Goal: Task Accomplishment & Management: Use online tool/utility

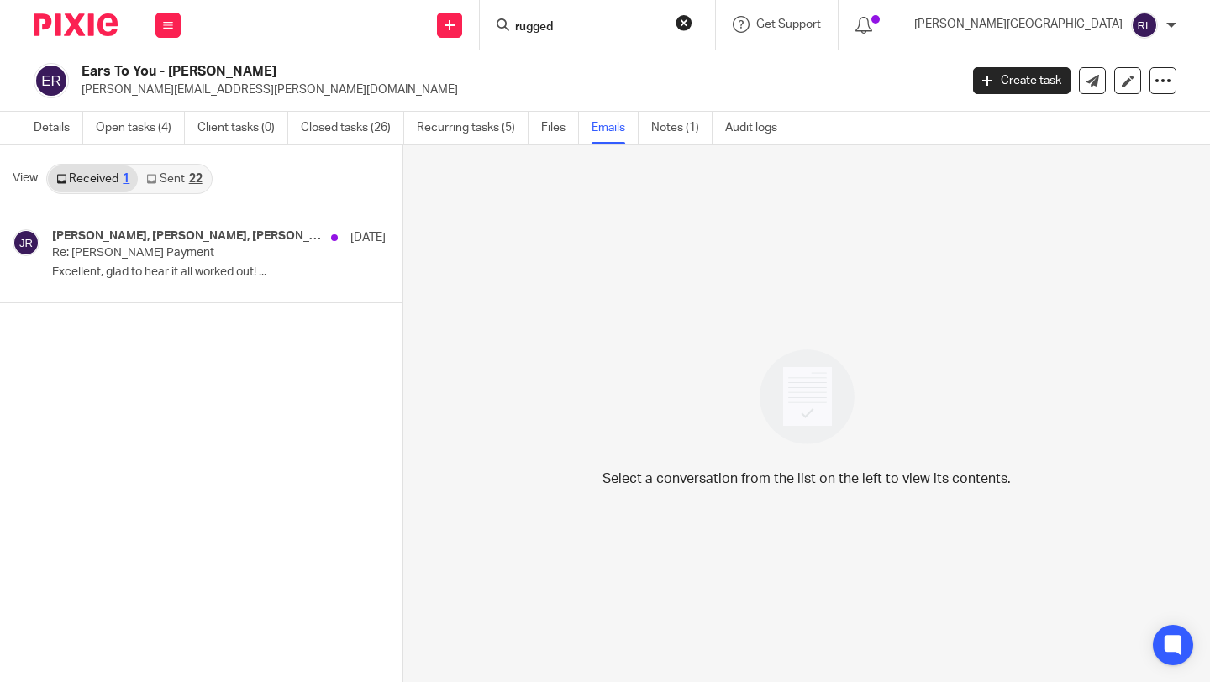
type input "rugged"
click button "submit" at bounding box center [0, 0] width 0 height 0
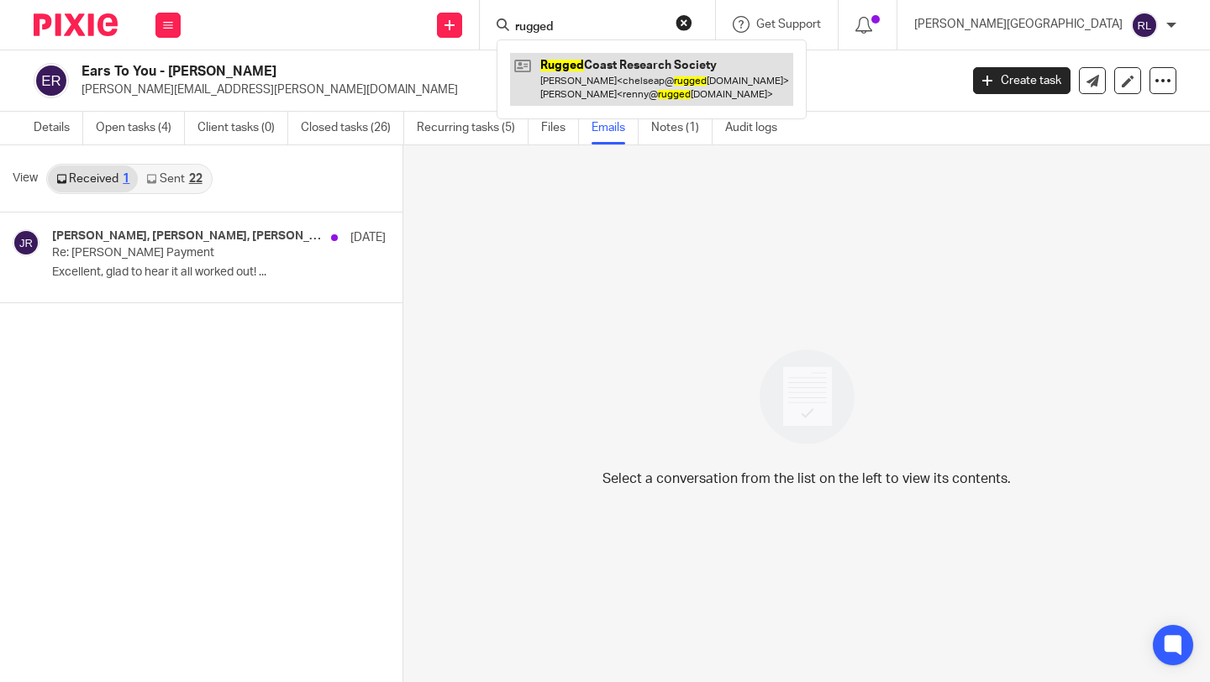
click at [728, 80] on link at bounding box center [651, 79] width 283 height 52
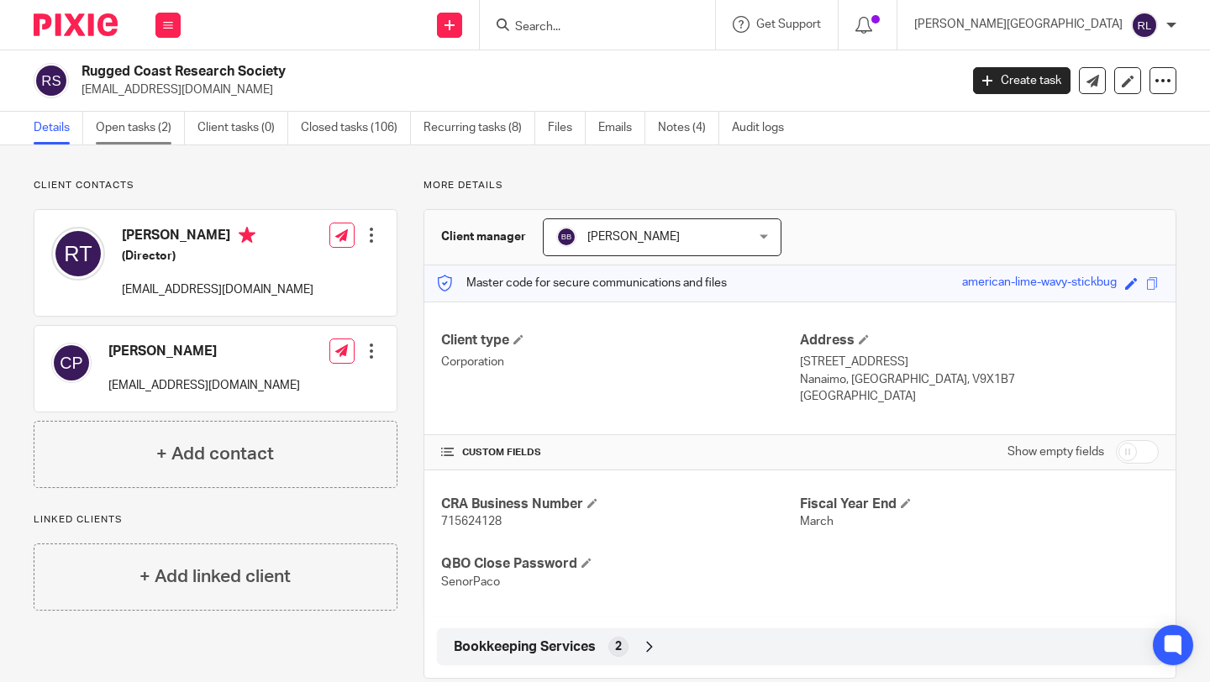
click at [155, 134] on link "Open tasks (2)" at bounding box center [140, 128] width 89 height 33
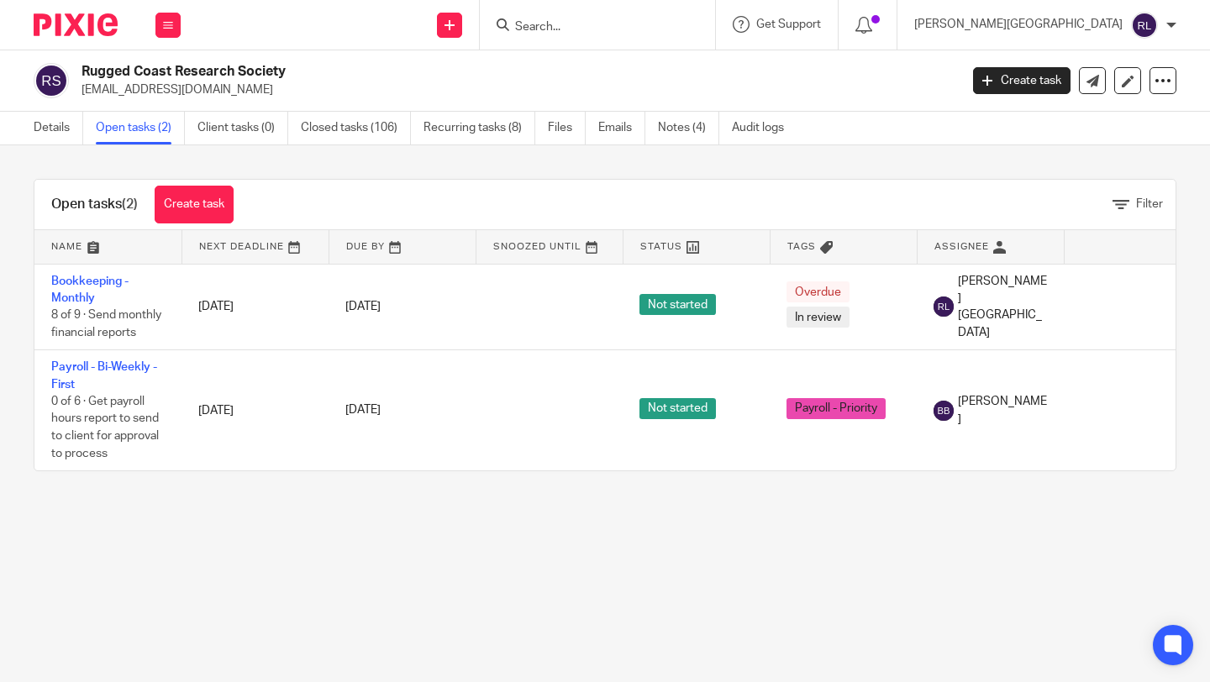
click at [665, 24] on input "Search" at bounding box center [588, 27] width 151 height 15
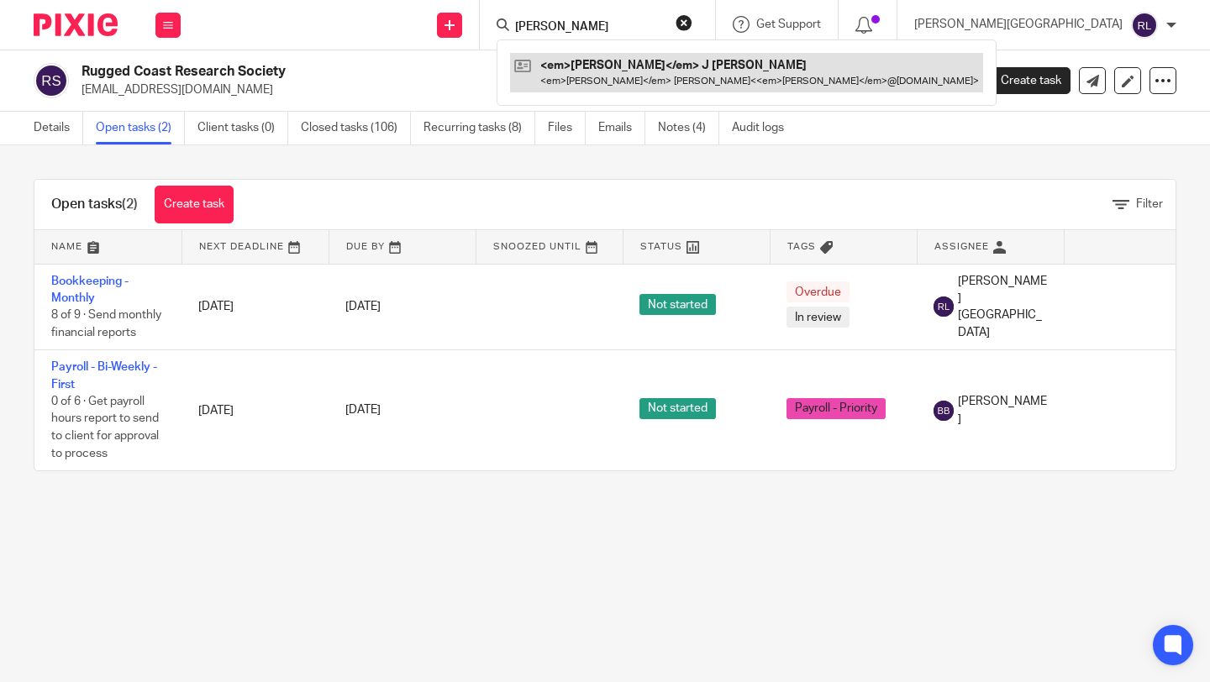
type input "lucas"
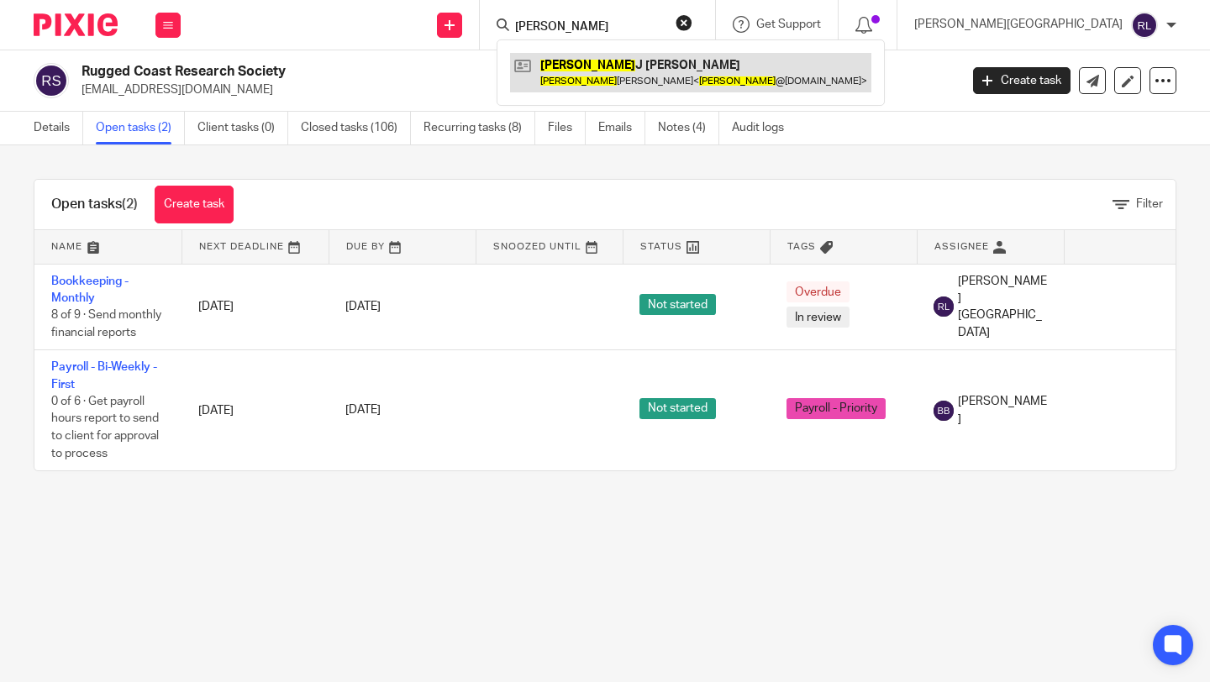
click at [677, 85] on link at bounding box center [690, 72] width 361 height 39
click at [681, 82] on link at bounding box center [690, 72] width 361 height 39
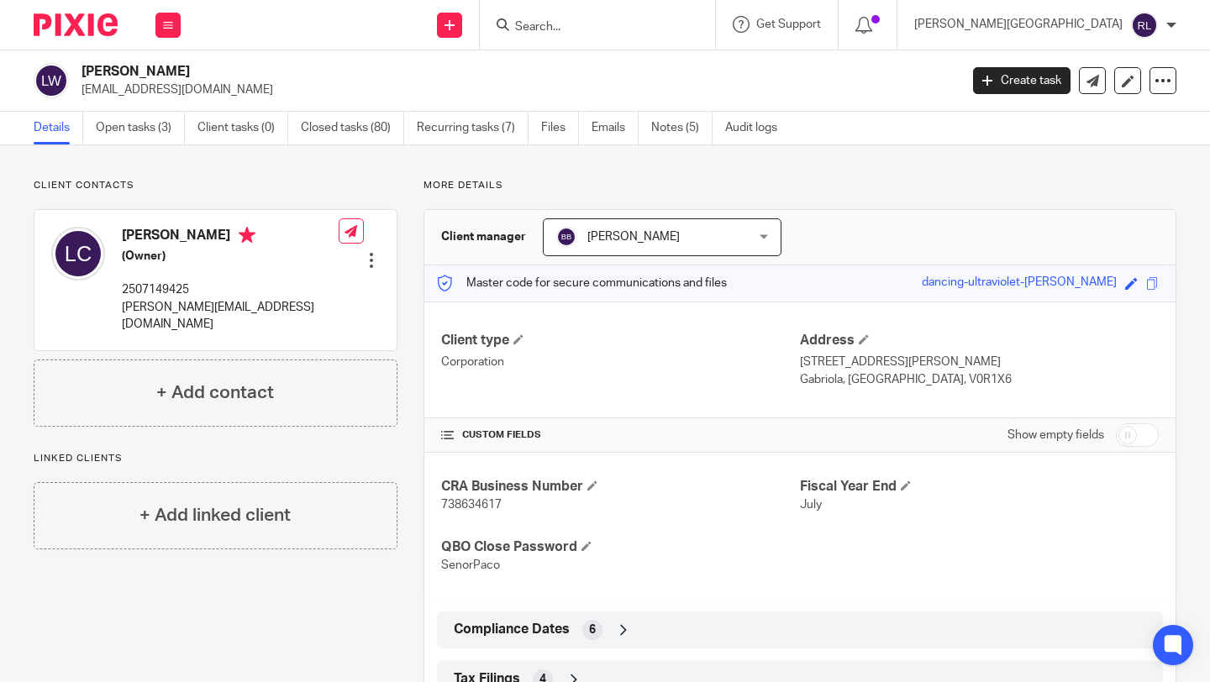
click at [469, 501] on span "738634617" at bounding box center [471, 505] width 60 height 12
copy span "738634617"
click at [131, 125] on link "Open tasks (3)" at bounding box center [140, 128] width 89 height 33
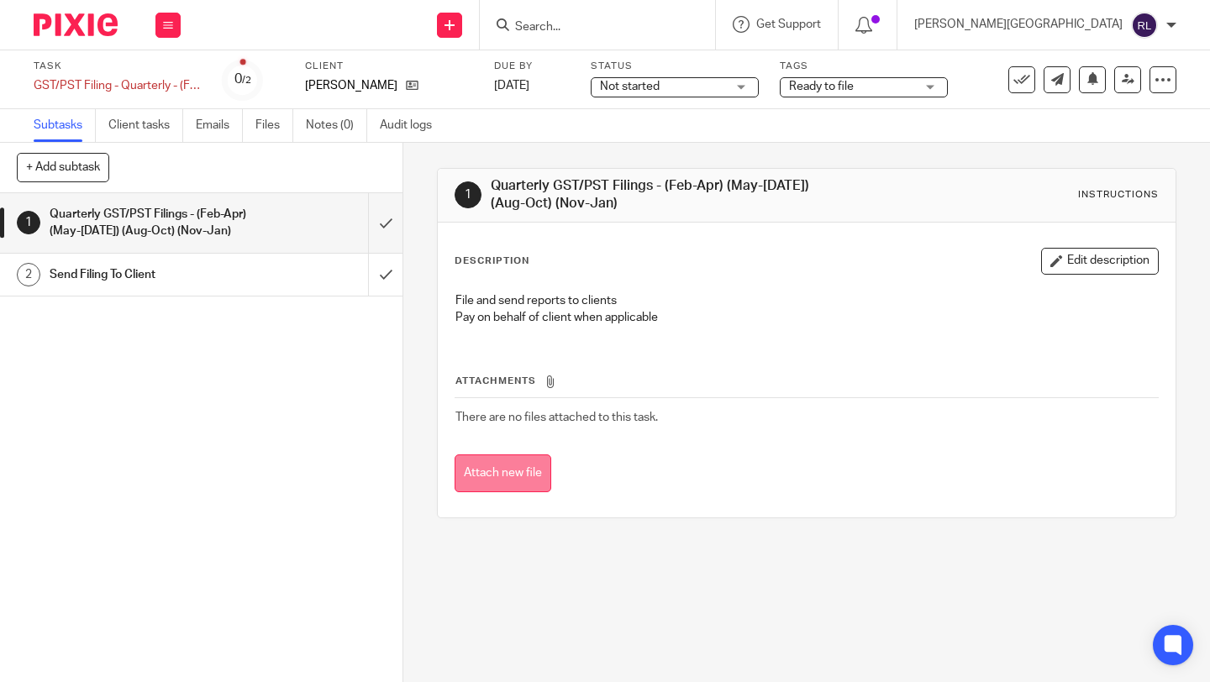
click at [526, 476] on button "Attach new file" at bounding box center [503, 474] width 97 height 38
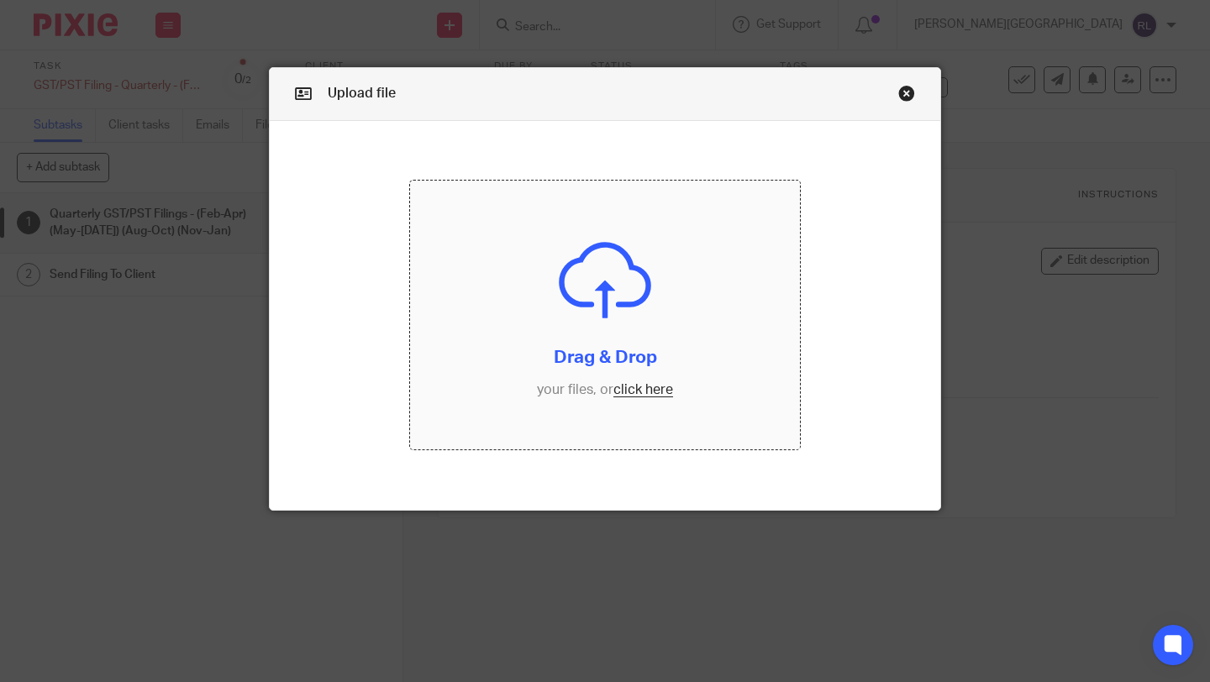
click at [669, 397] on input "file" at bounding box center [605, 315] width 390 height 269
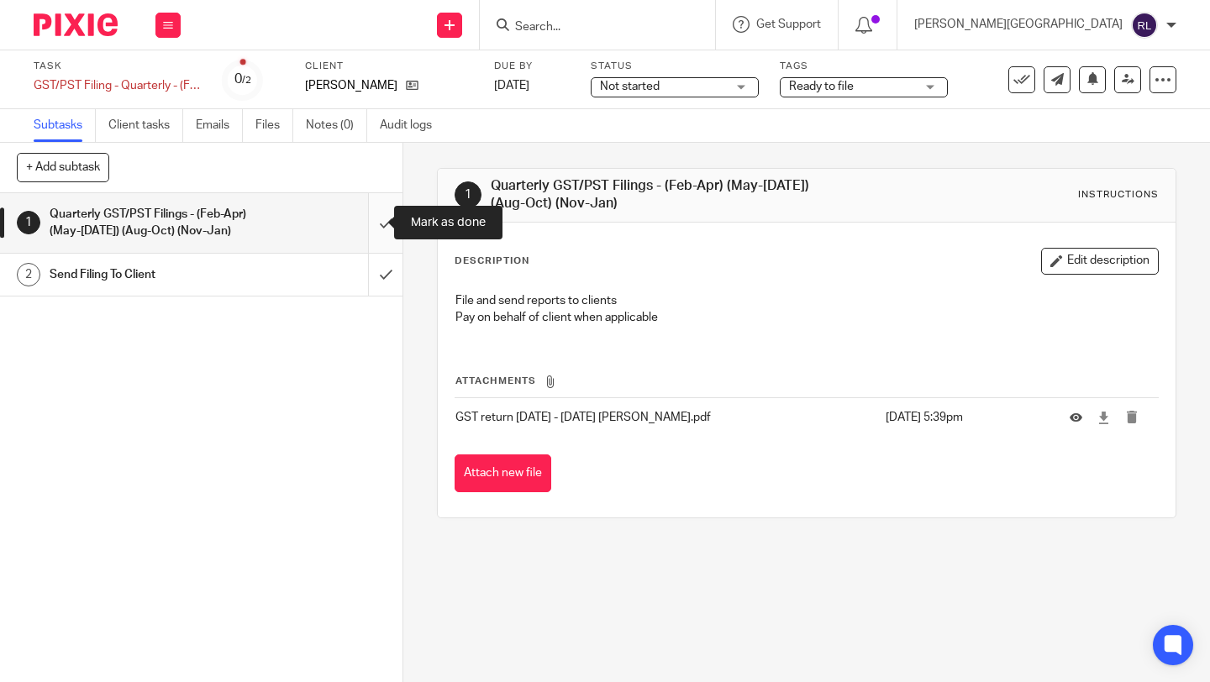
click at [378, 236] on input "submit" at bounding box center [201, 223] width 402 height 60
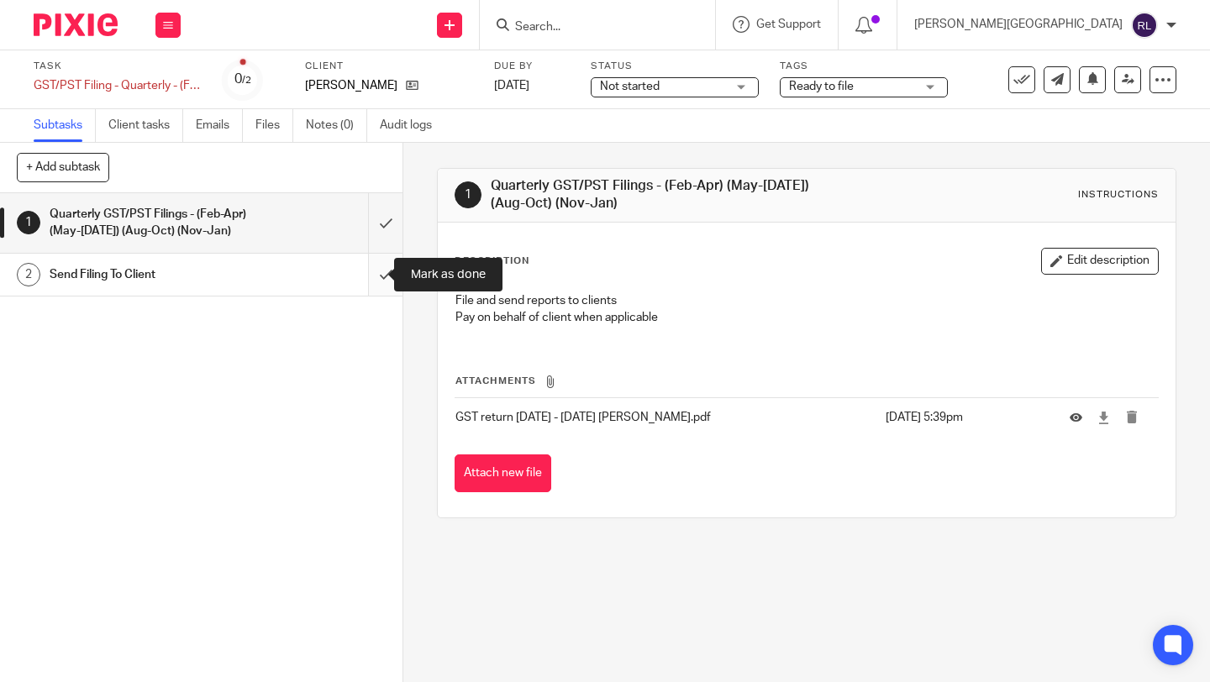
click at [360, 273] on input "submit" at bounding box center [201, 275] width 402 height 42
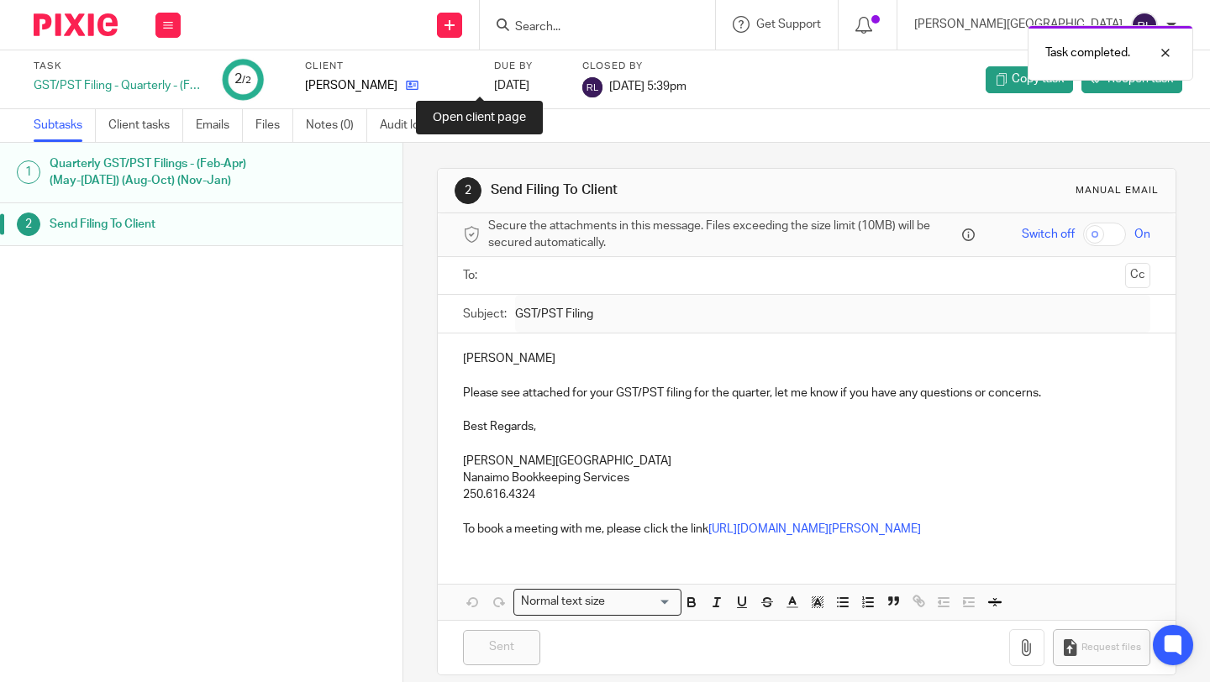
click at [418, 87] on icon at bounding box center [412, 85] width 13 height 13
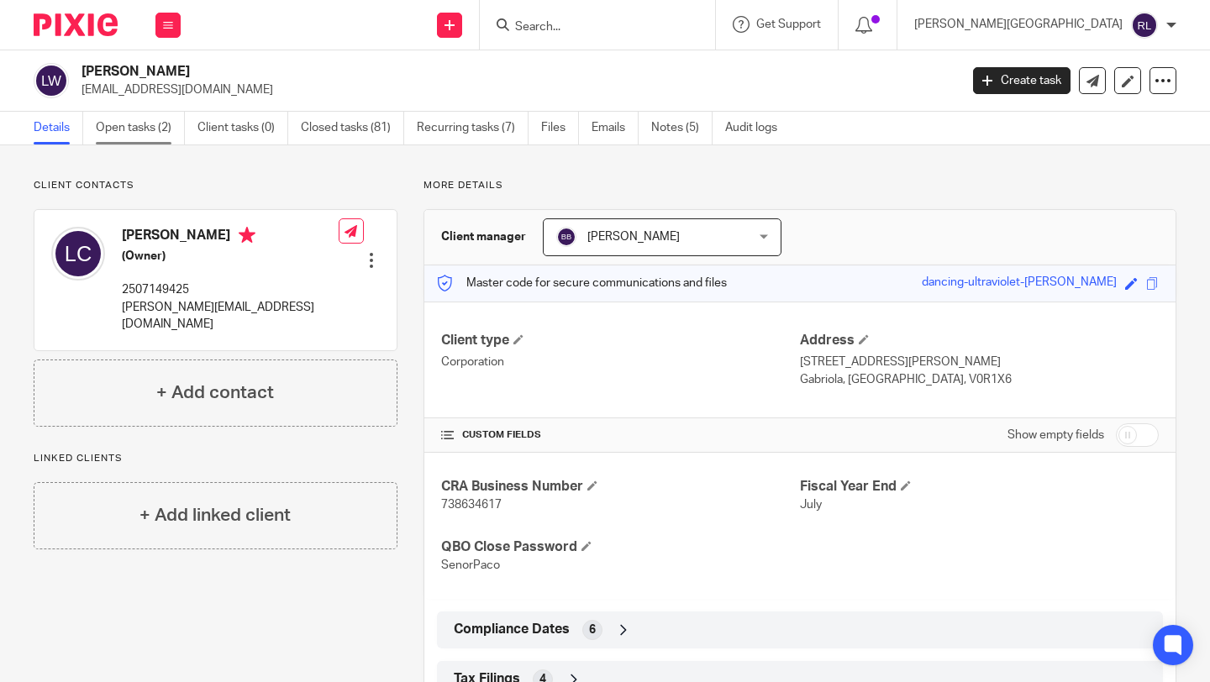
click at [126, 122] on link "Open tasks (2)" at bounding box center [140, 128] width 89 height 33
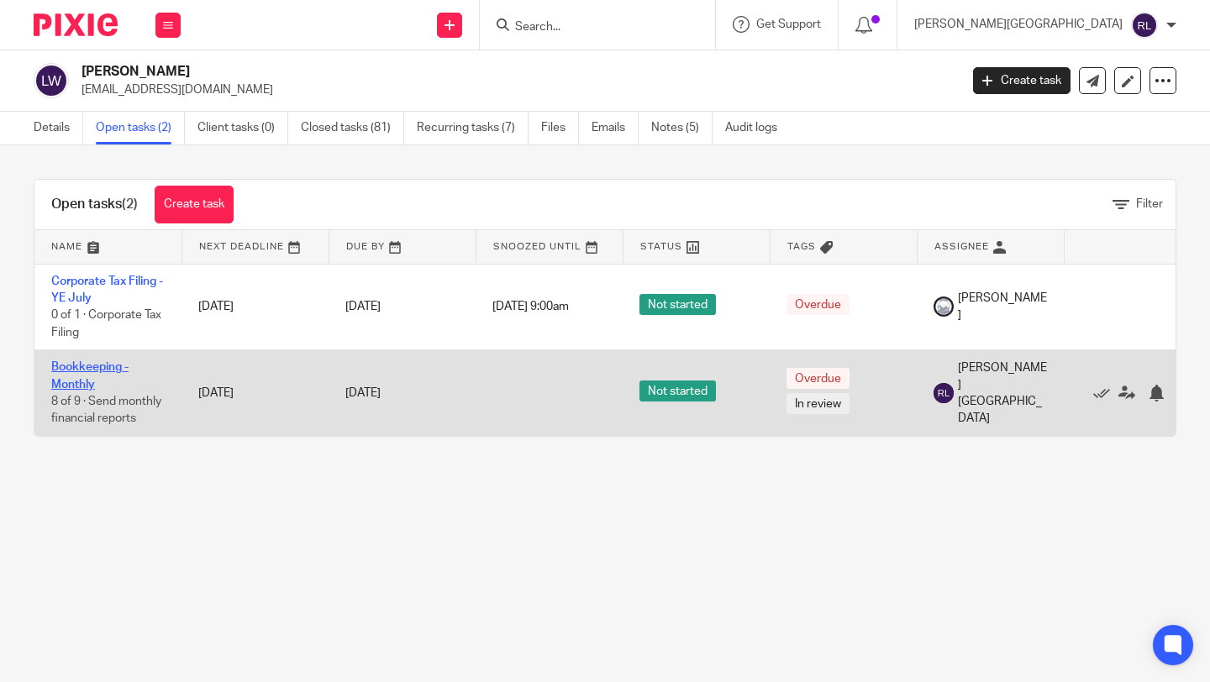
click at [88, 380] on link "Bookkeeping - Monthly" at bounding box center [89, 375] width 77 height 29
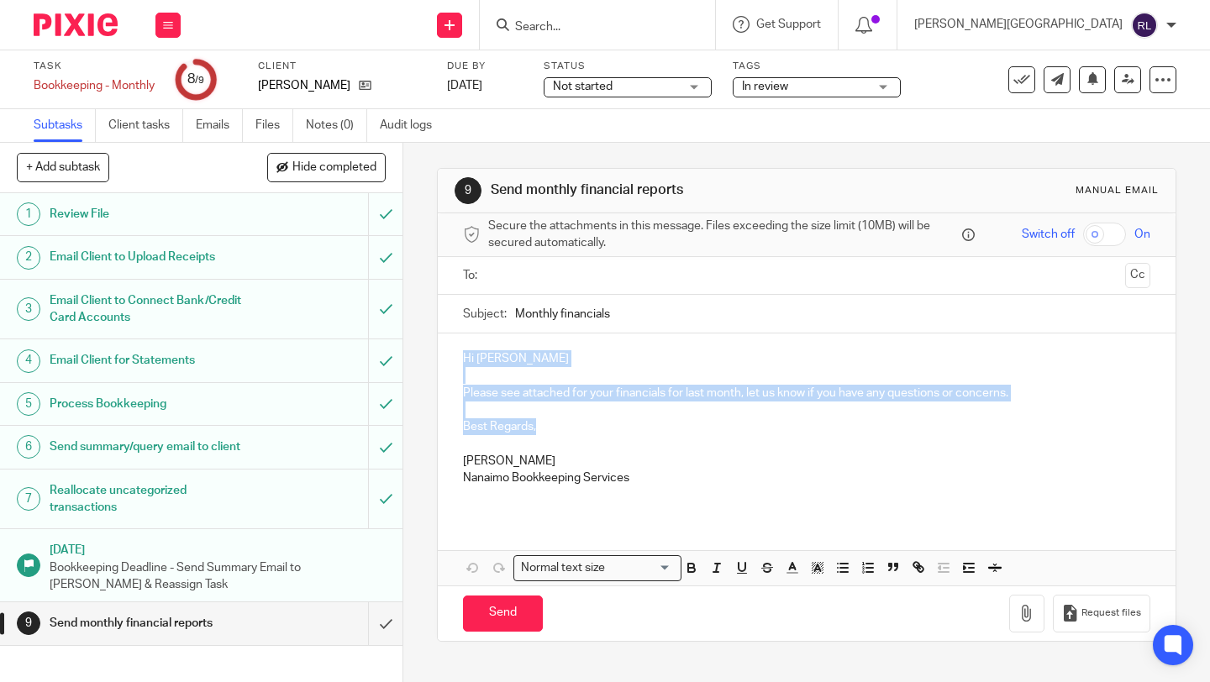
drag, startPoint x: 551, startPoint y: 430, endPoint x: 445, endPoint y: 358, distance: 128.2
click at [445, 358] on div "Hi [PERSON_NAME] Please see attached for your financials for last month, let us…" at bounding box center [807, 425] width 738 height 182
copy div "Hi Lucas J Christopher Woodoworks Please see attached for your financials for l…"
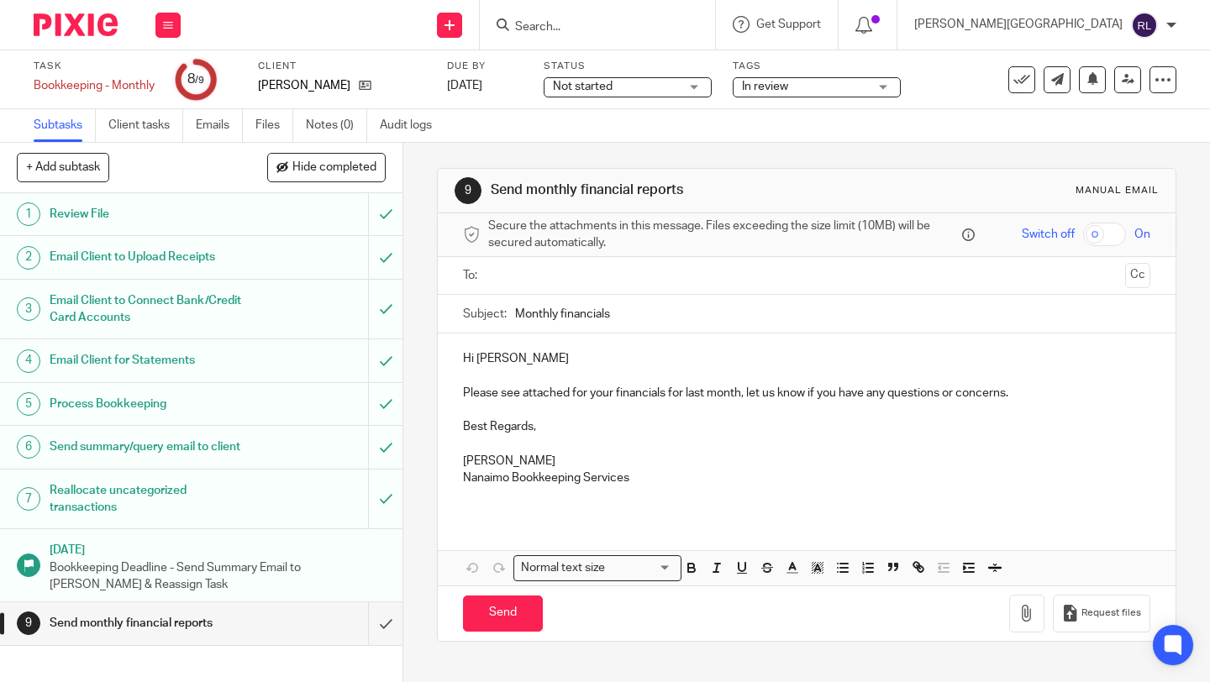
click at [575, 276] on input "text" at bounding box center [806, 275] width 624 height 19
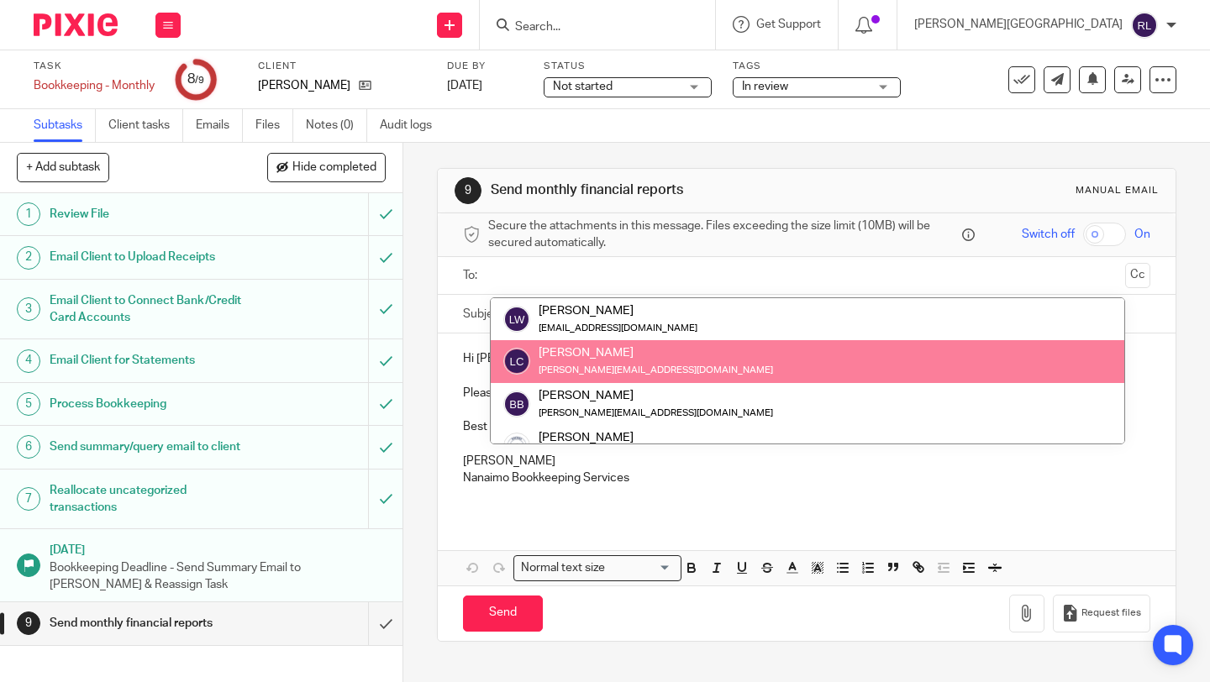
click at [670, 492] on p at bounding box center [806, 494] width 687 height 17
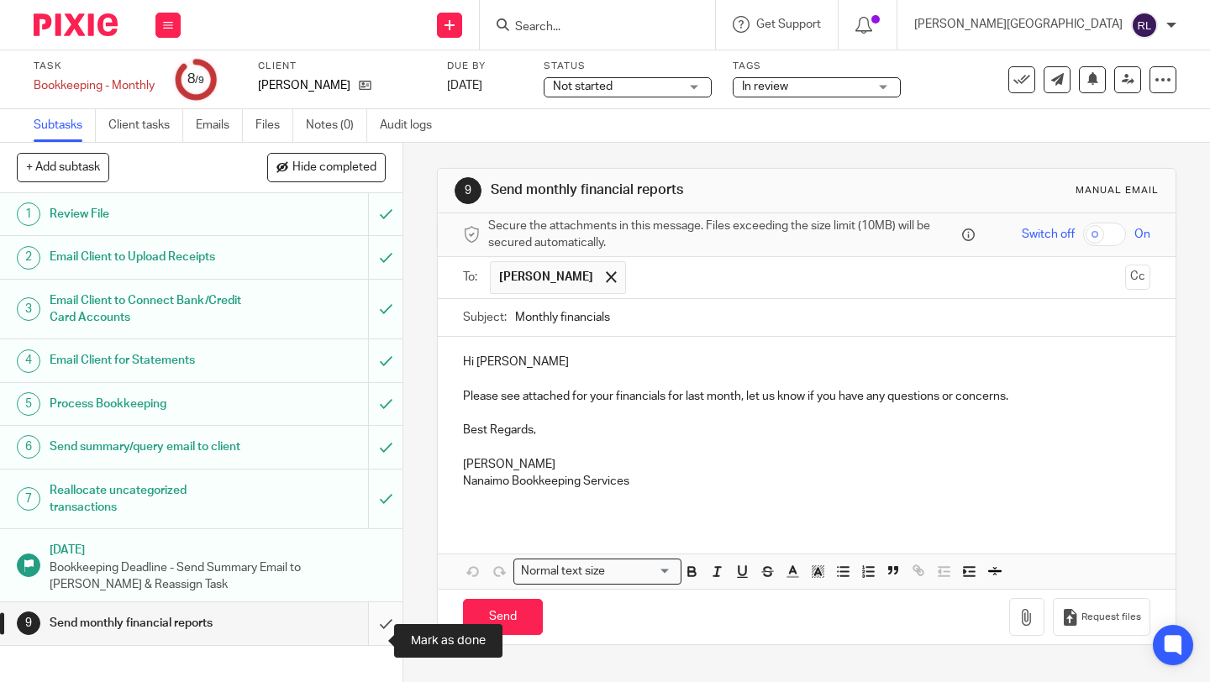
click at [366, 644] on input "submit" at bounding box center [201, 623] width 402 height 42
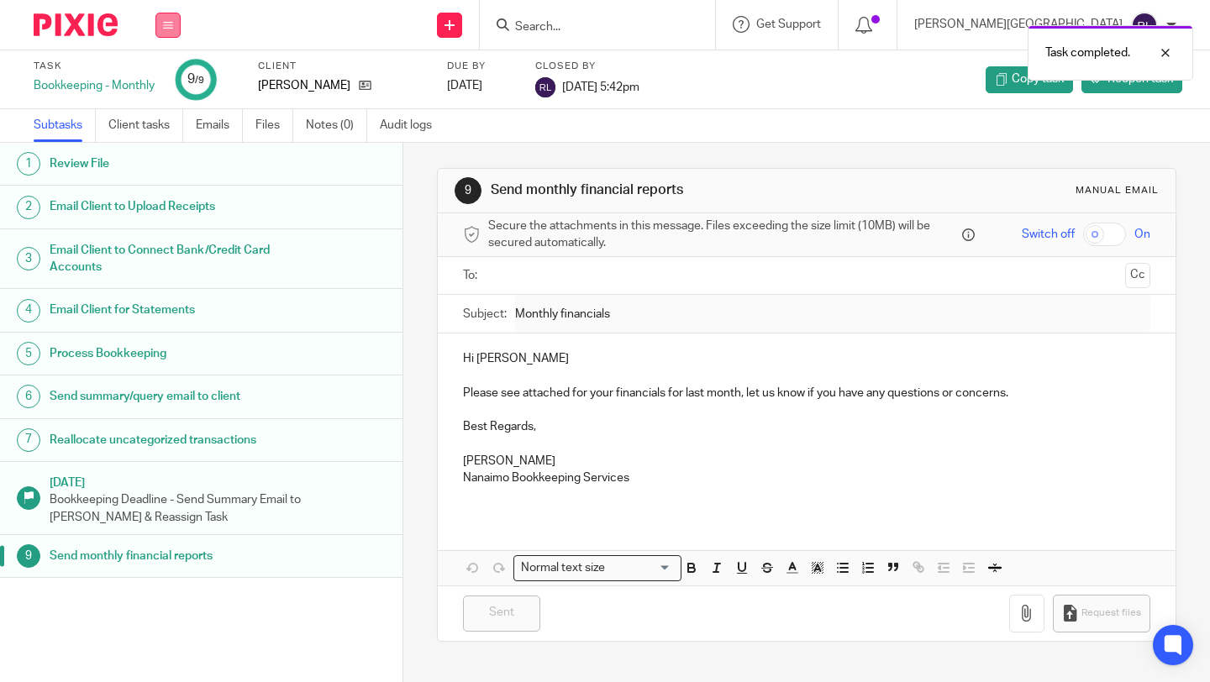
click at [165, 24] on icon at bounding box center [168, 25] width 10 height 10
click at [121, 27] on link at bounding box center [78, 24] width 88 height 23
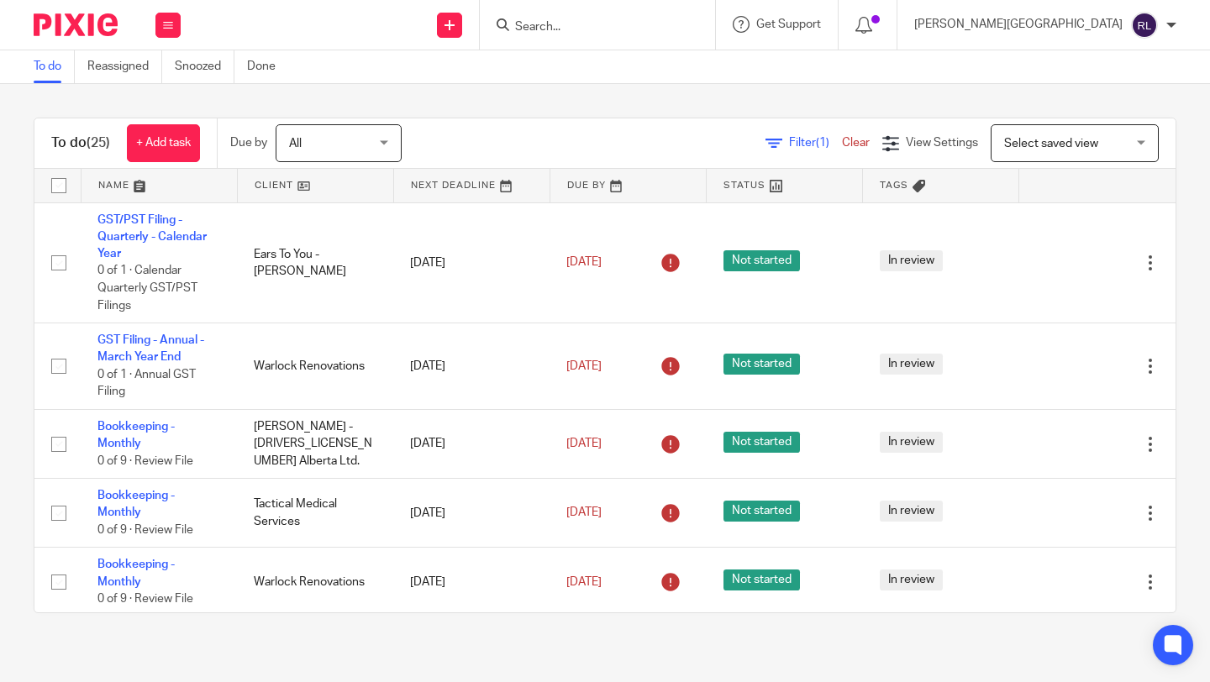
scroll to position [1837, 0]
